Goal: Task Accomplishment & Management: Use online tool/utility

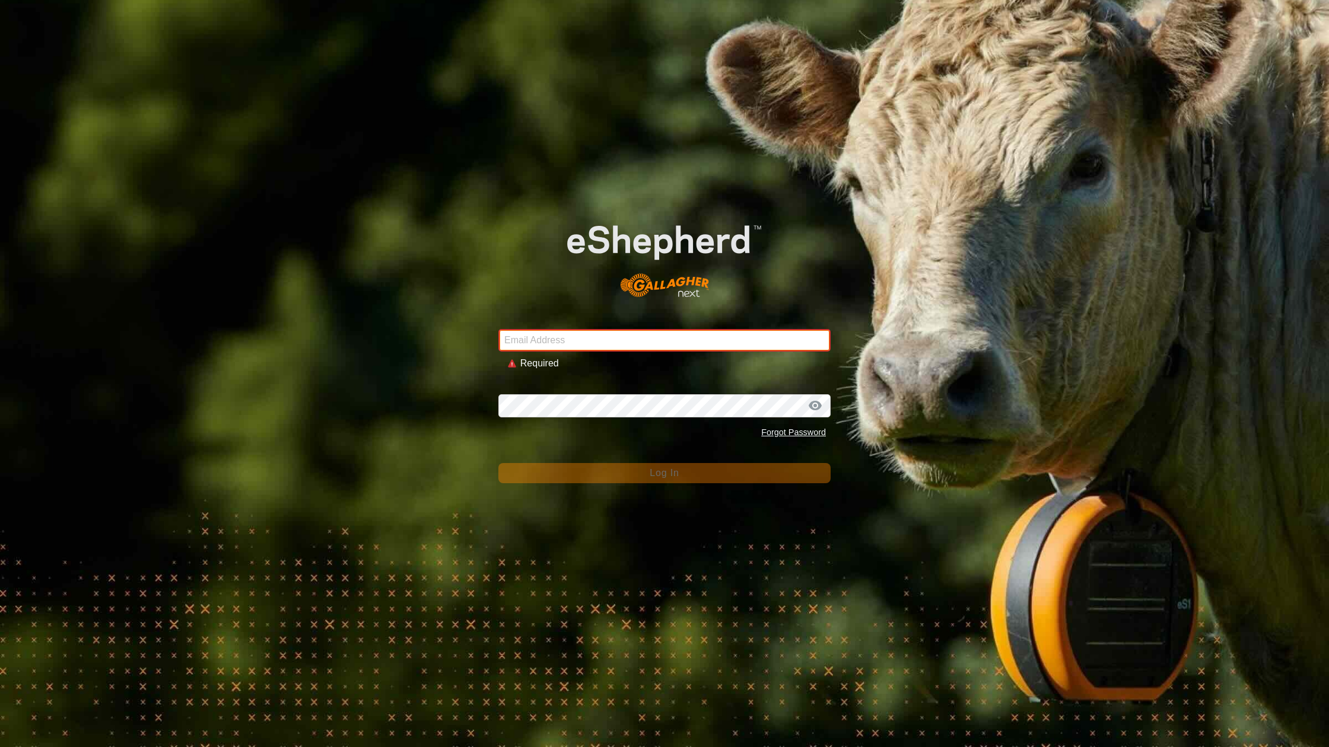
type input "[EMAIL_ADDRESS][DOMAIN_NAME]"
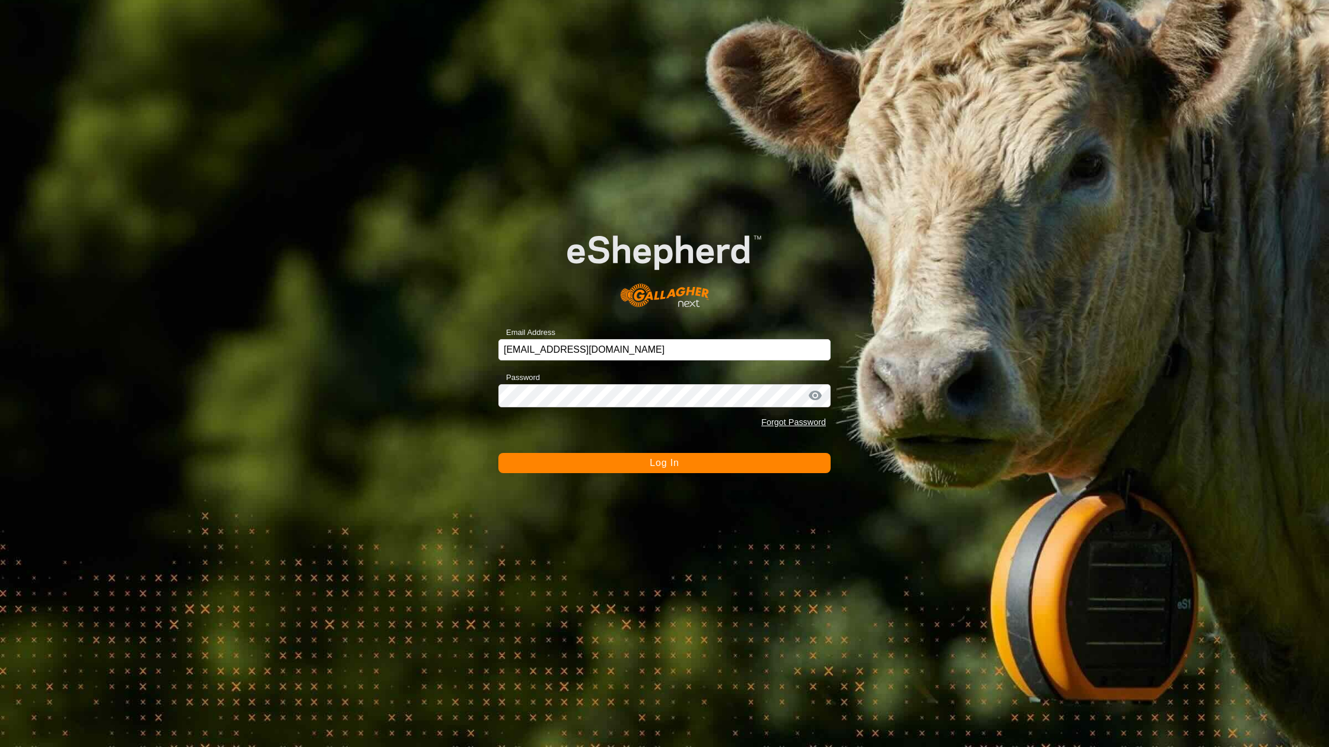
click at [622, 463] on button "Log In" at bounding box center [664, 463] width 332 height 20
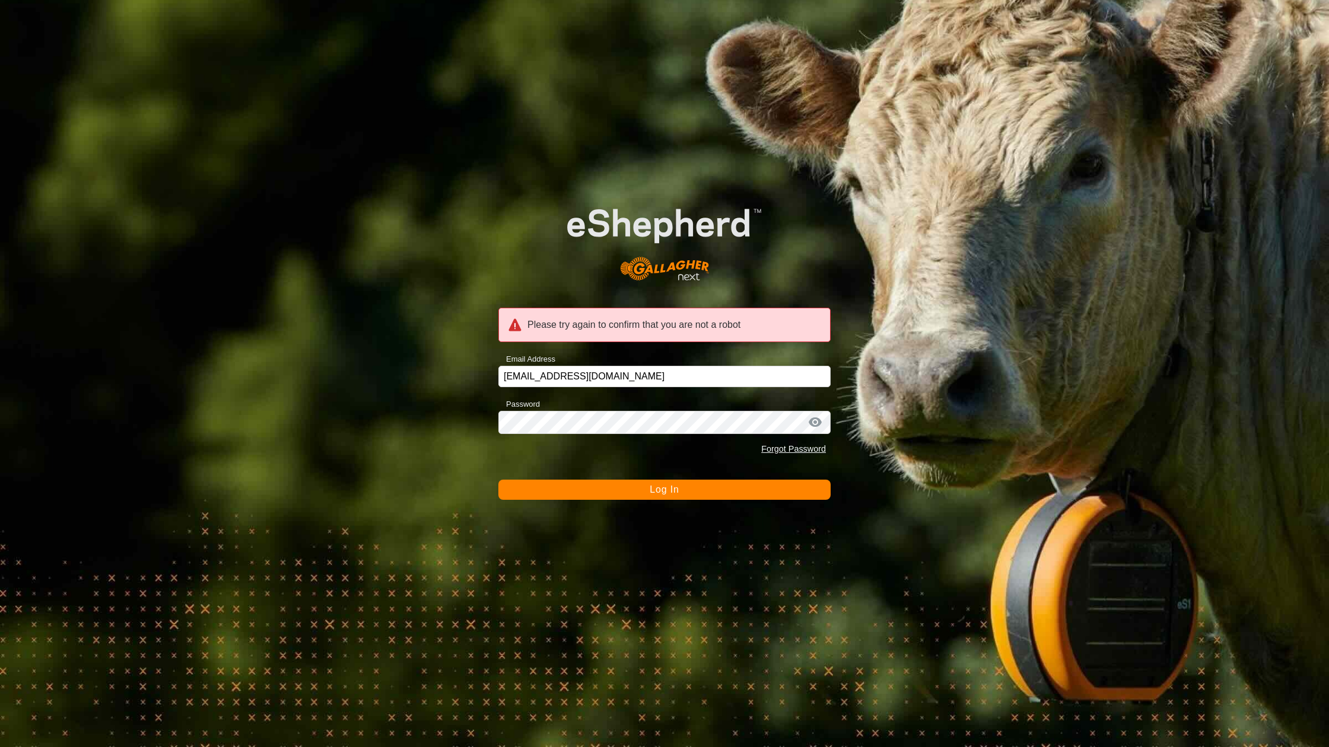
click at [624, 504] on div "Please try again to confirm that you are not a robot Email Address [EMAIL_ADDRE…" at bounding box center [664, 373] width 1329 height 747
click at [622, 503] on div "Please try again to confirm that you are not a robot Email Address [EMAIL_ADDRE…" at bounding box center [664, 373] width 1329 height 747
click at [624, 497] on button "Log In" at bounding box center [664, 490] width 332 height 20
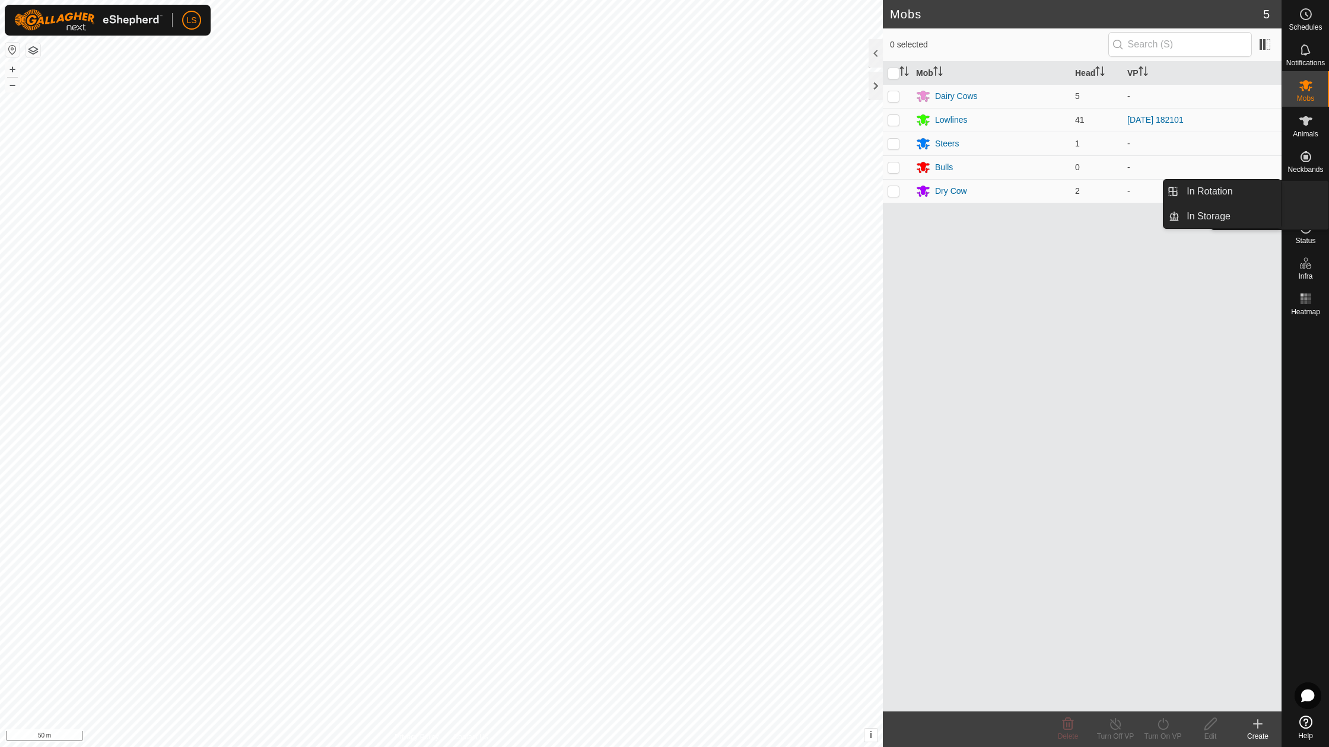
click at [1311, 180] on div "VPs" at bounding box center [1305, 196] width 47 height 36
click at [1215, 193] on span "In Rotation" at bounding box center [1209, 191] width 46 height 14
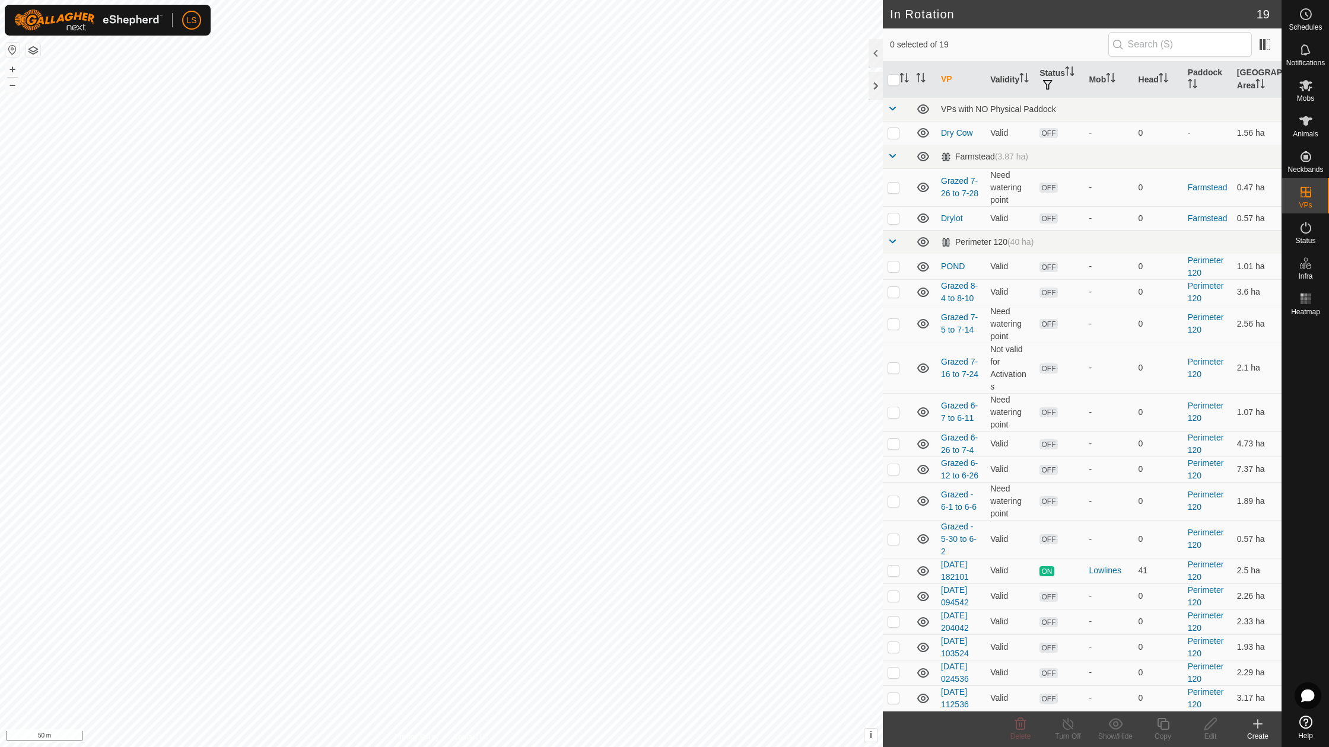
click at [1261, 724] on icon at bounding box center [1257, 724] width 14 height 14
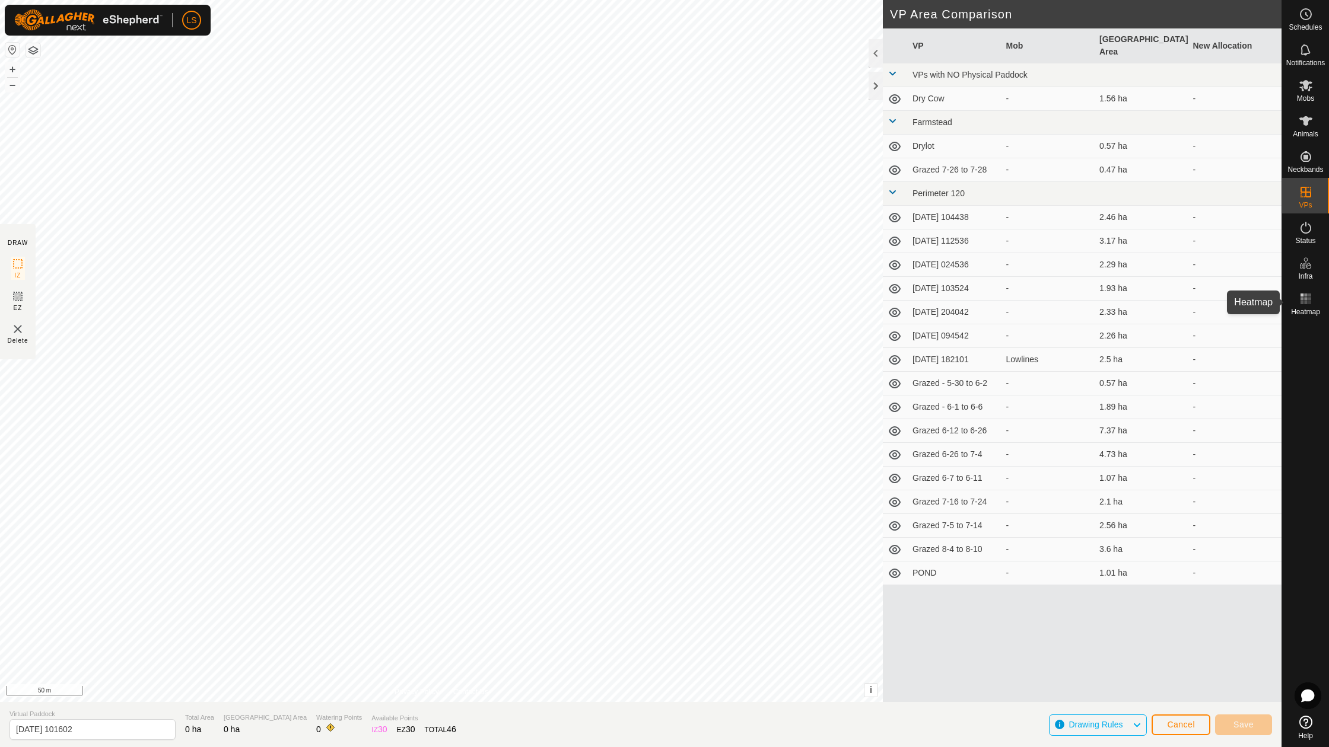
click at [1309, 300] on icon at bounding box center [1305, 299] width 14 height 14
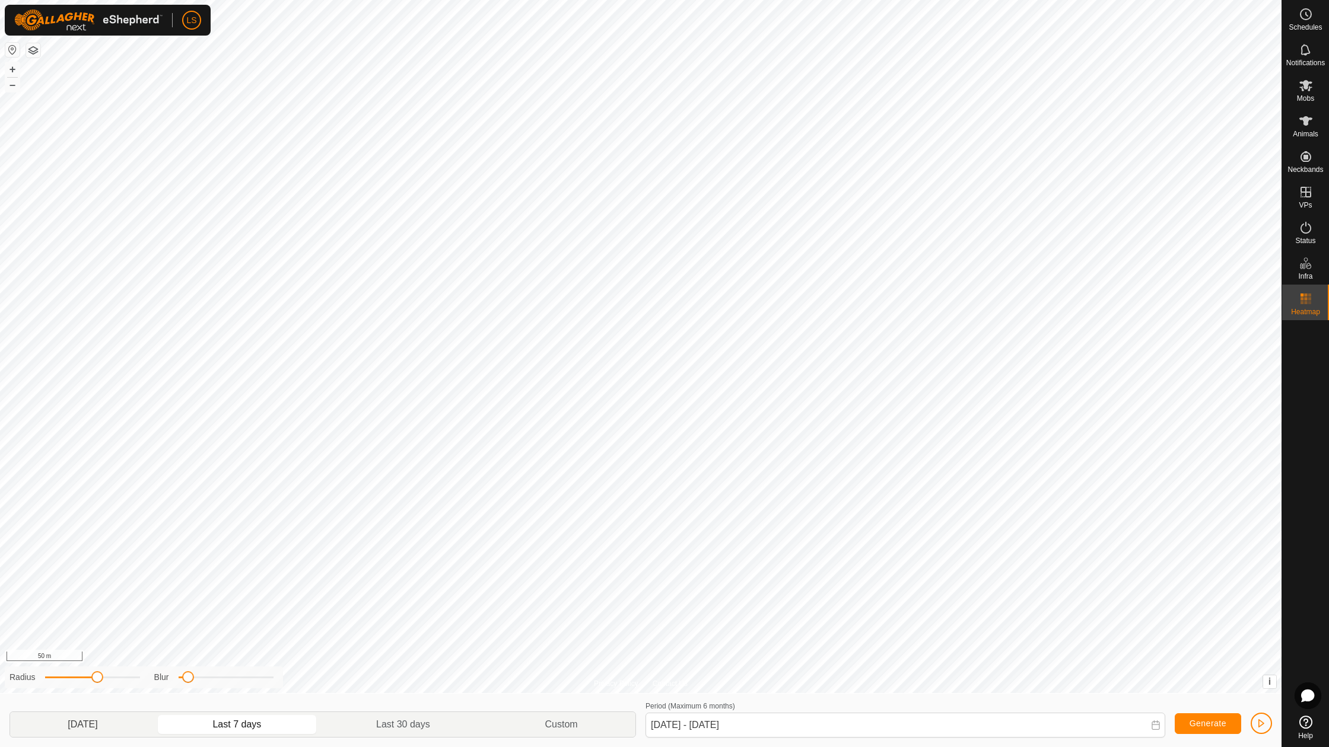
click at [90, 731] on p-togglebutton "[DATE]" at bounding box center [82, 724] width 145 height 25
type input "[DATE] - [DATE]"
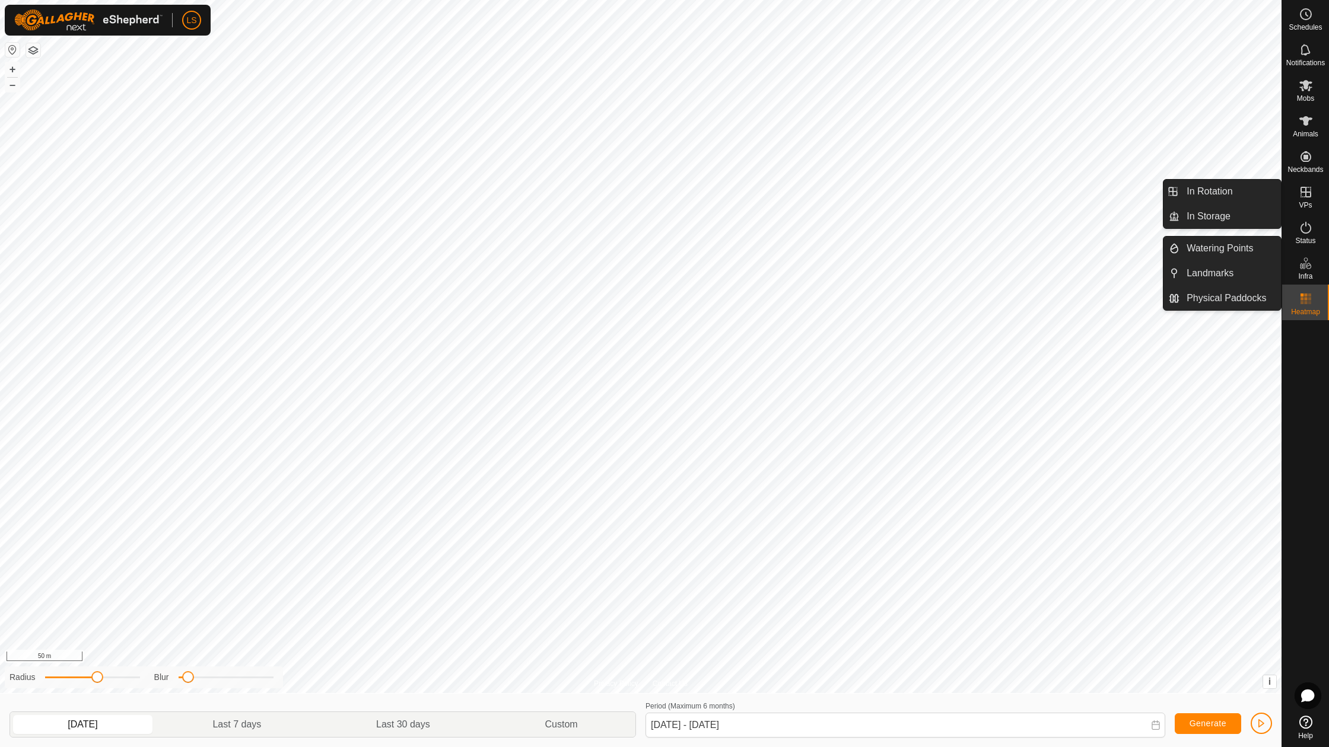
click at [1313, 191] on es-virtualpaddocks-svg-icon at bounding box center [1305, 192] width 21 height 19
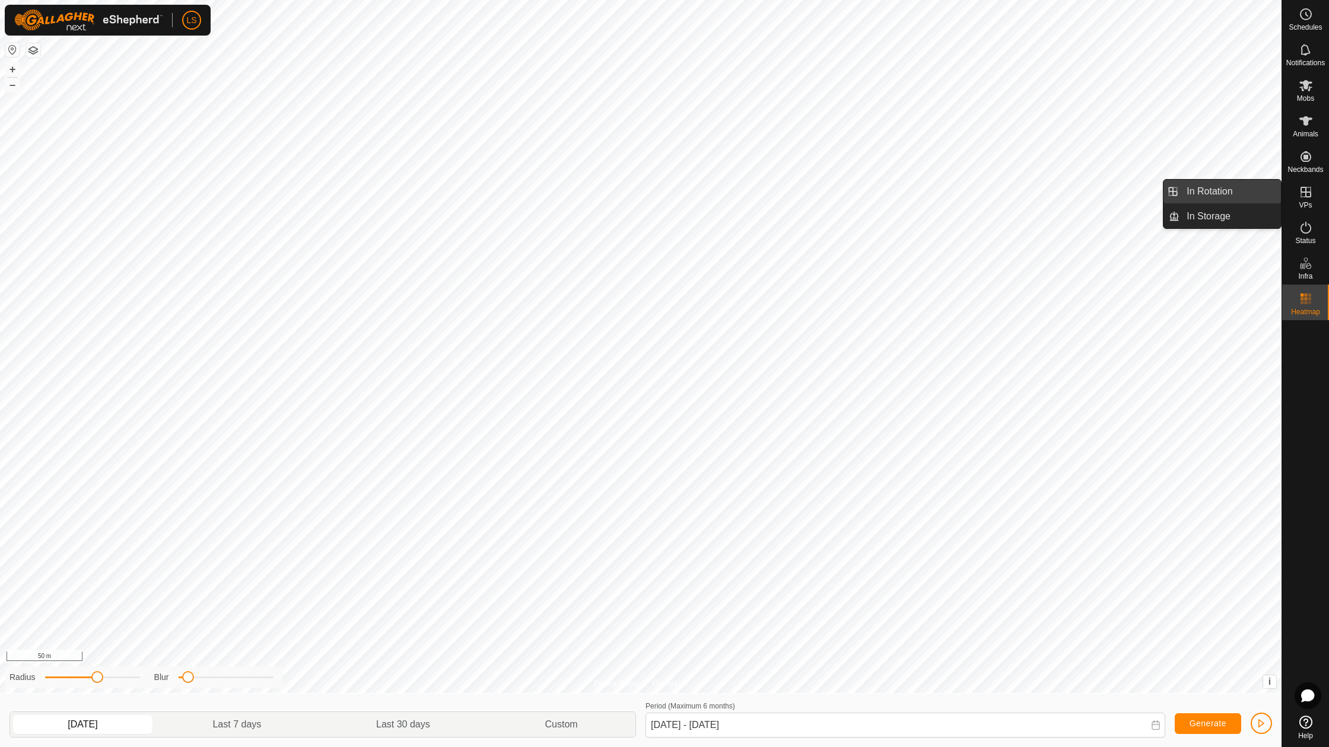
click at [1231, 193] on span "In Rotation" at bounding box center [1209, 191] width 46 height 14
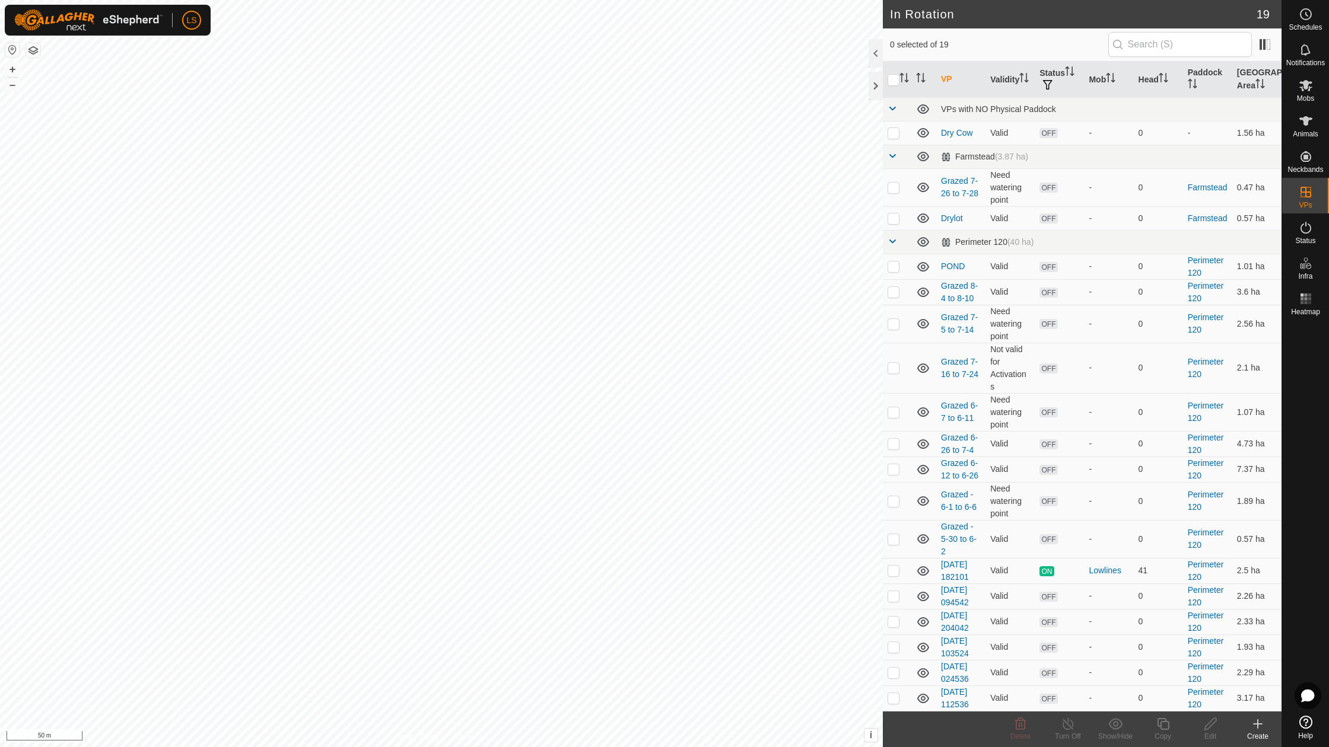
click at [1259, 729] on icon at bounding box center [1257, 724] width 14 height 14
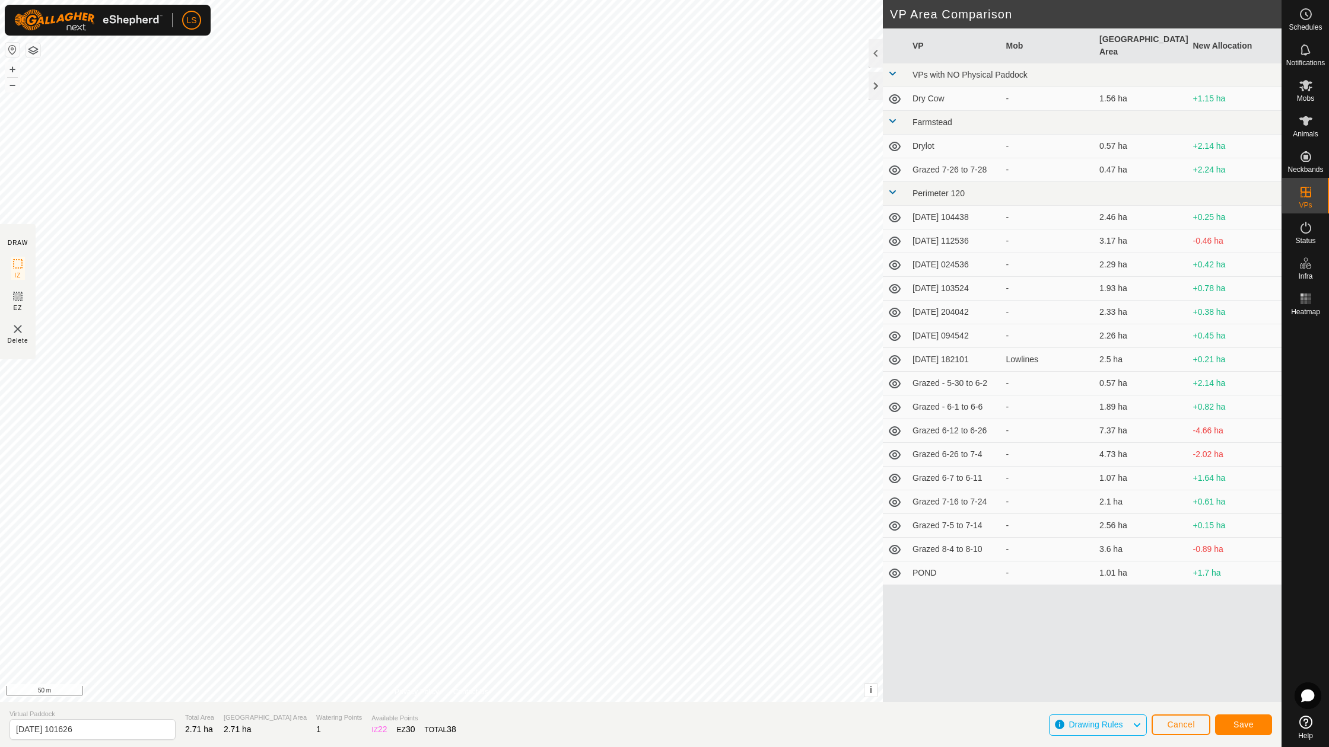
click at [1242, 727] on span "Save" at bounding box center [1243, 724] width 20 height 9
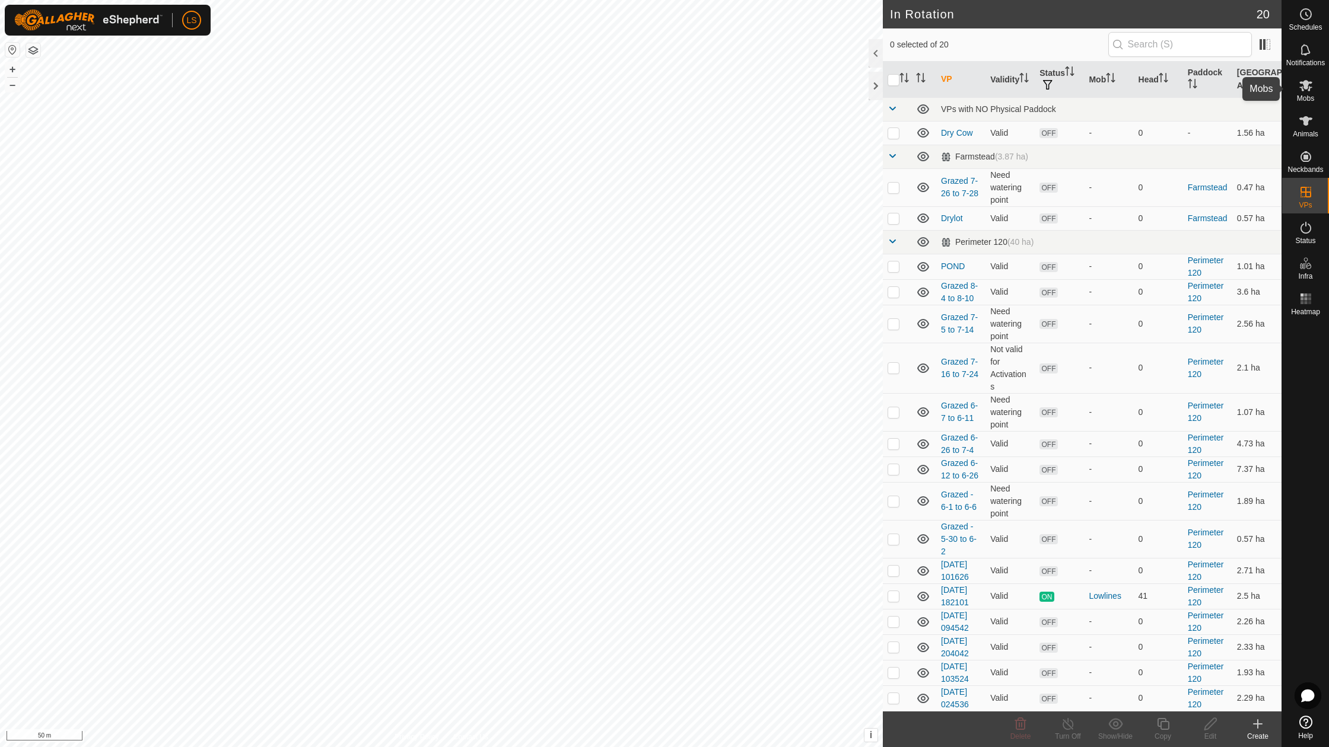
click at [1301, 95] on span "Mobs" at bounding box center [1305, 98] width 17 height 7
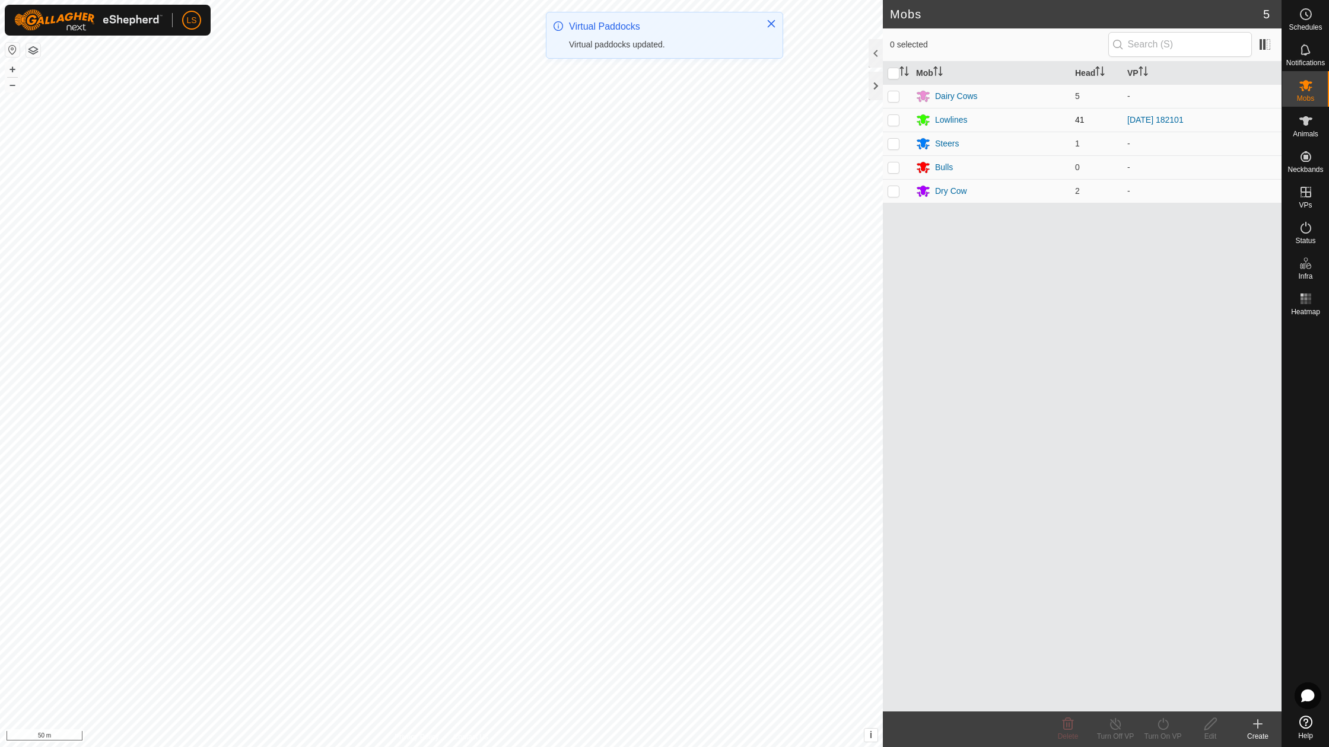
click at [890, 119] on p-checkbox at bounding box center [893, 119] width 12 height 9
checkbox input "true"
click at [1163, 724] on icon at bounding box center [1163, 724] width 15 height 14
click at [1167, 700] on link "Now" at bounding box center [1197, 698] width 117 height 24
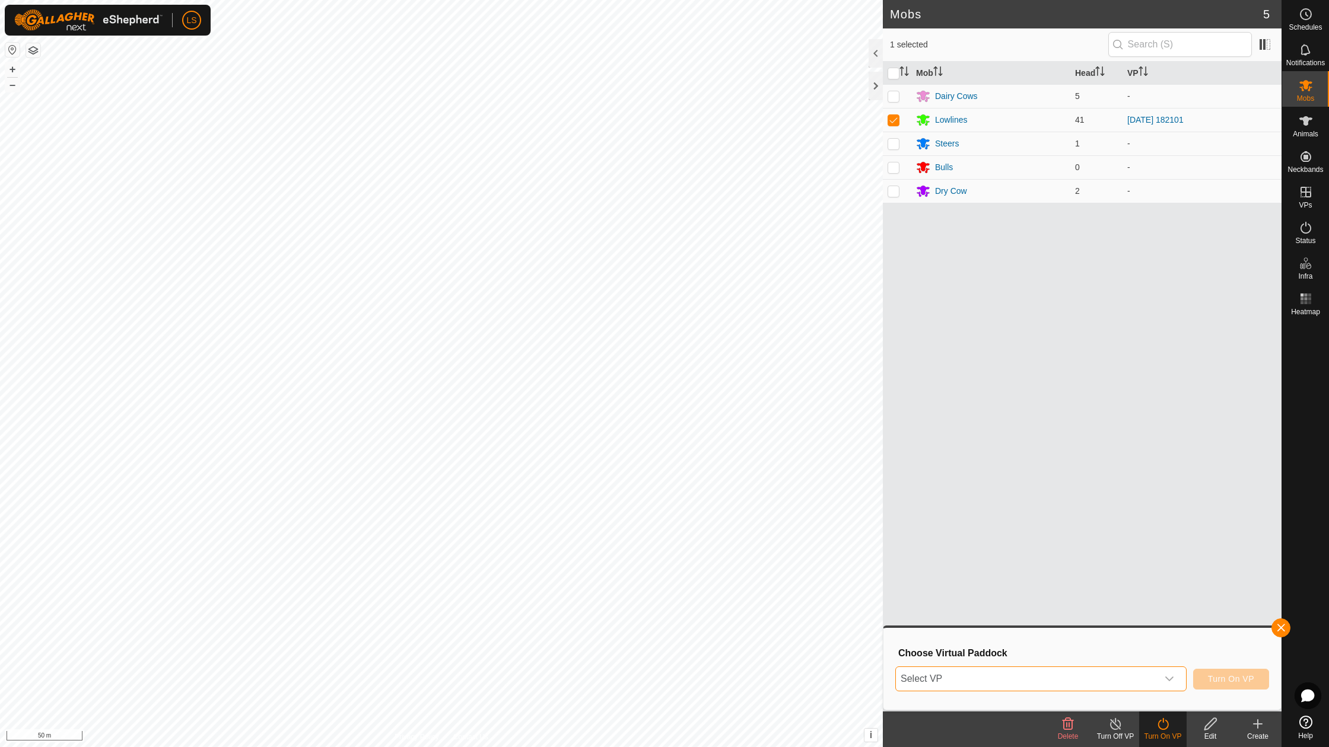
click at [1113, 677] on span "Select VP" at bounding box center [1027, 679] width 262 height 24
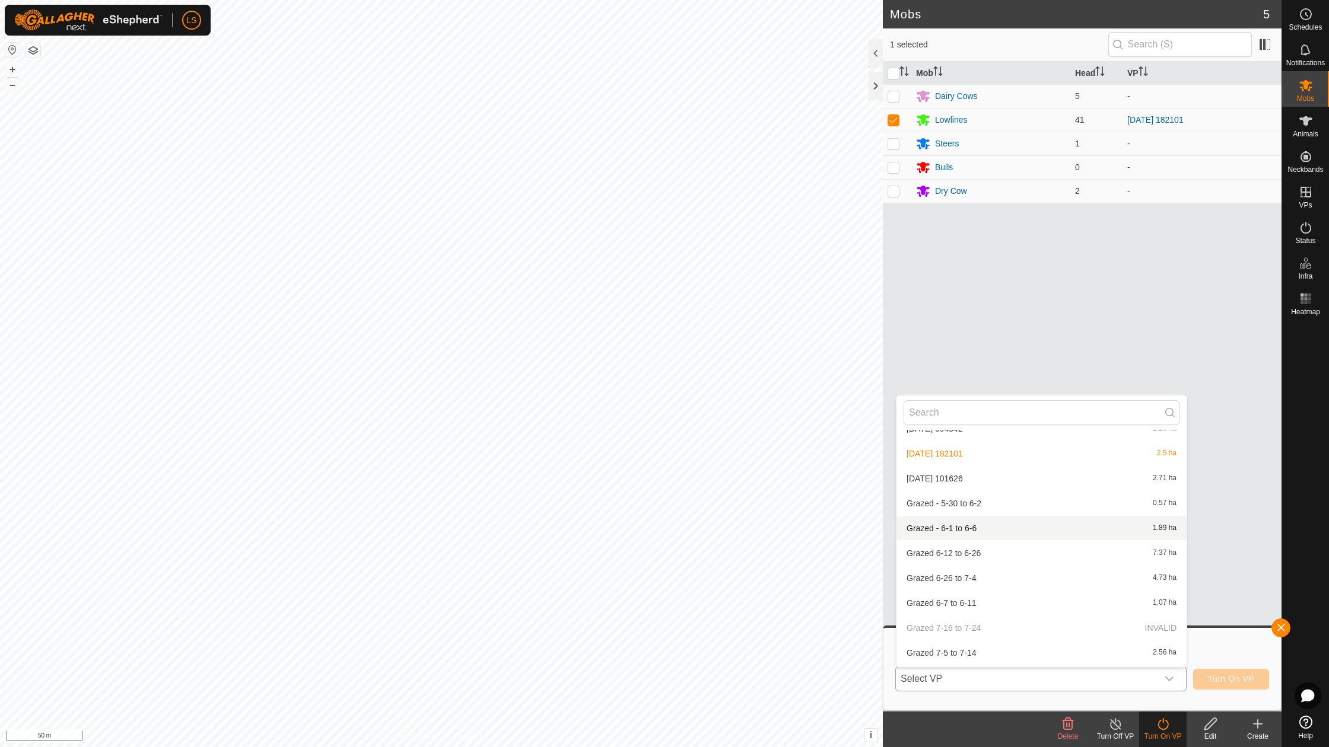
scroll to position [283, 0]
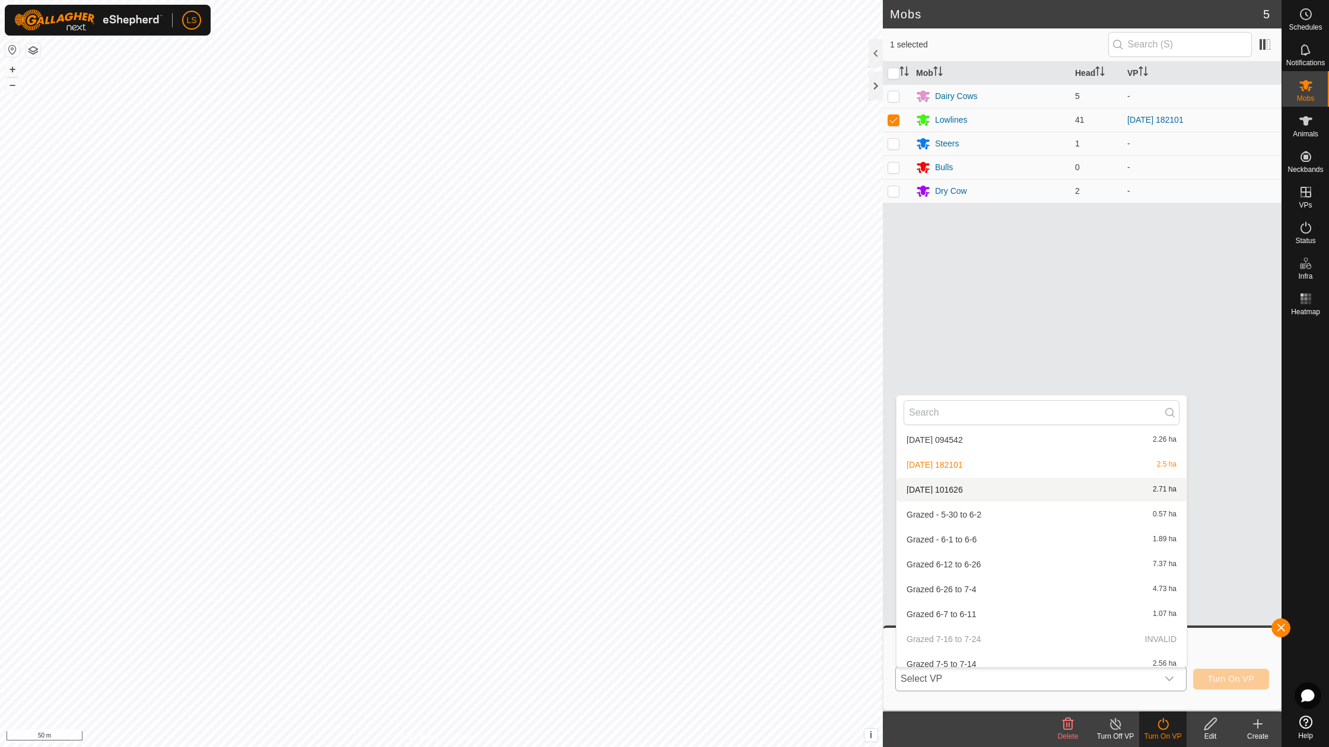
click at [990, 480] on li "[DATE] 101626 2.71 ha" at bounding box center [1041, 490] width 290 height 24
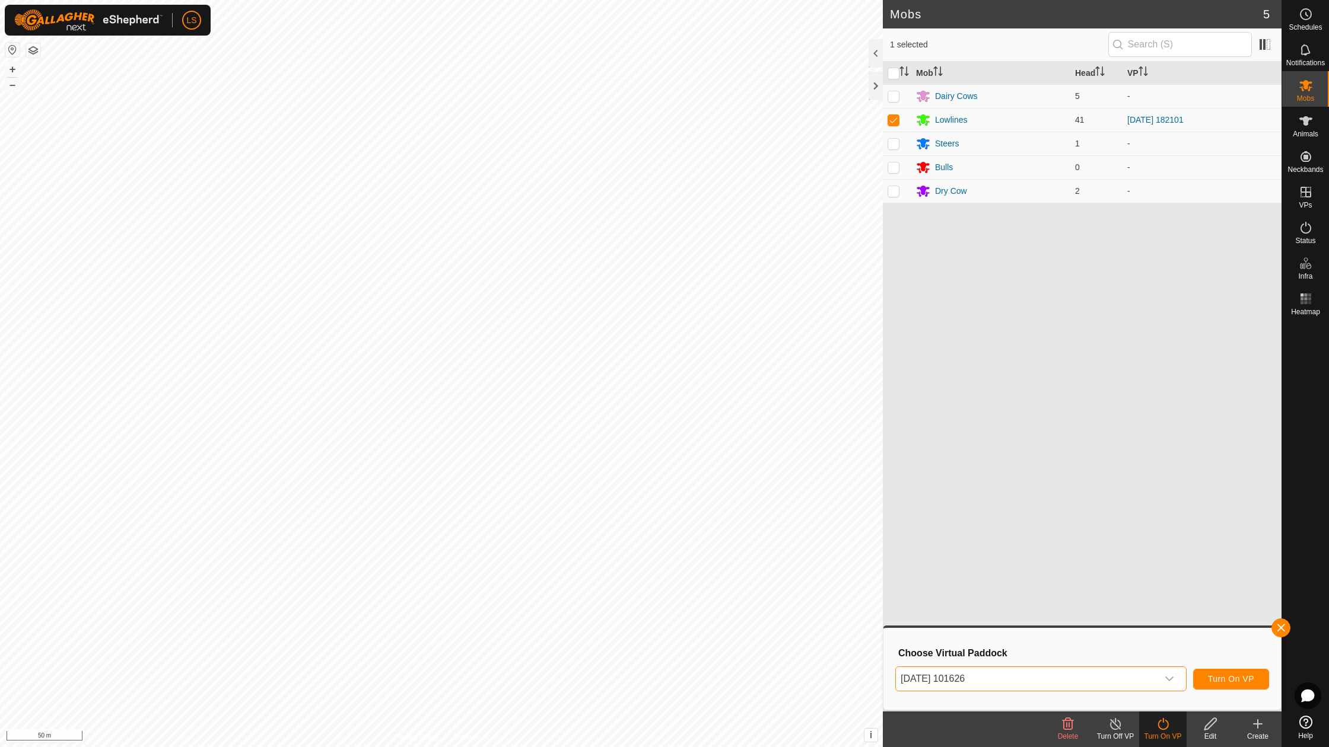
click at [1241, 674] on button "Turn On VP" at bounding box center [1231, 679] width 76 height 21
